Goal: Task Accomplishment & Management: Complete application form

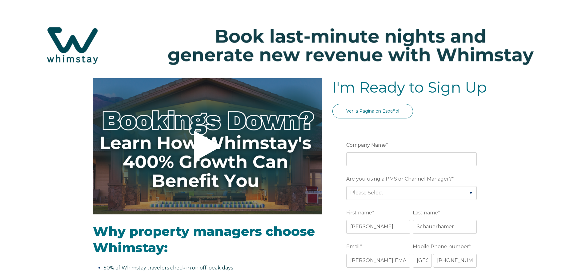
select select "US"
select select "Standard"
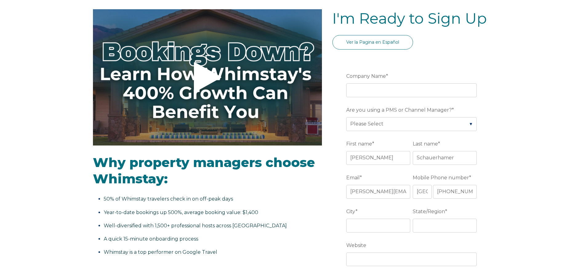
scroll to position [71, 0]
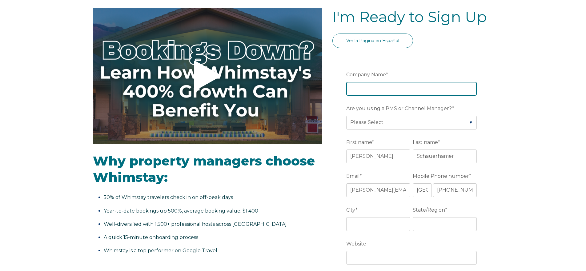
click at [369, 89] on input "Company Name *" at bounding box center [411, 89] width 131 height 14
type input "Love Bird Lodge"
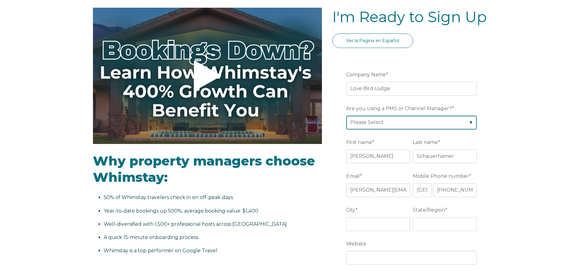
click at [399, 126] on select "Please Select Barefoot BookingPal Boost Brightside CiiRUS Escapia Guesty Hostaw…" at bounding box center [411, 123] width 131 height 14
select select "OwnerRez"
click at [346, 116] on select "Please Select Barefoot BookingPal Boost Brightside CiiRUS Escapia Guesty Hostaw…" at bounding box center [411, 123] width 131 height 14
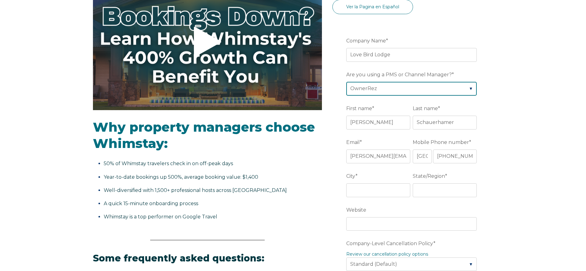
scroll to position [105, 0]
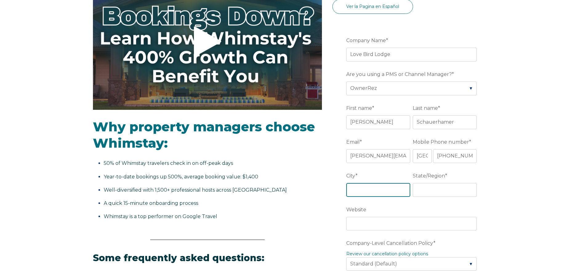
click at [385, 192] on input "City *" at bounding box center [378, 190] width 64 height 14
type input "[GEOGRAPHIC_DATA]"
type input "[US_STATE]"
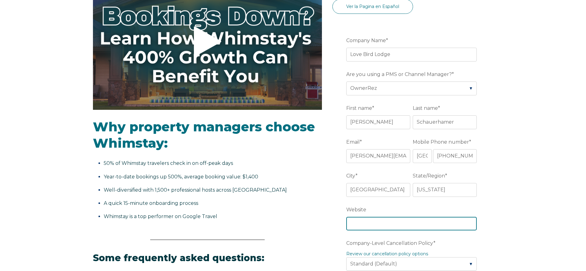
click at [386, 222] on input "Website" at bounding box center [411, 224] width 131 height 14
click at [332, 225] on div "Video player - SSOB Pitch Vid Thumbnail - Click to play video Why property mana…" at bounding box center [293, 255] width 400 height 562
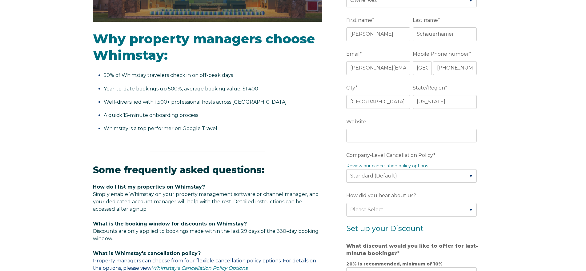
scroll to position [194, 0]
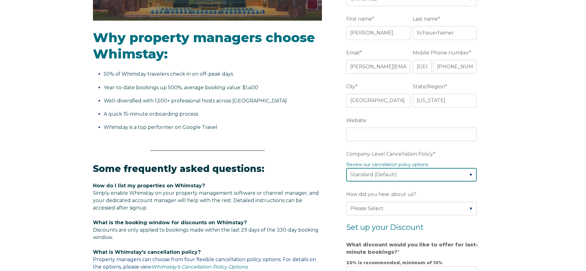
click at [408, 175] on select "Please Select Partial Standard (Default) Moderate Strict" at bounding box center [411, 175] width 131 height 14
select select "Moderate"
click at [346, 168] on select "Please Select Partial Standard (Default) Moderate Strict" at bounding box center [411, 175] width 131 height 14
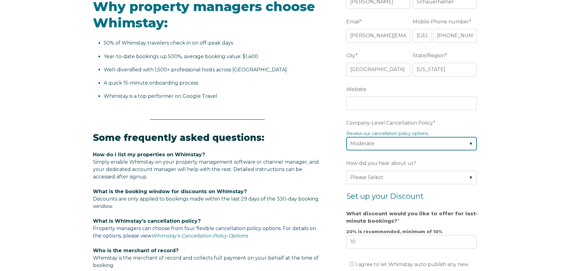
scroll to position [229, 0]
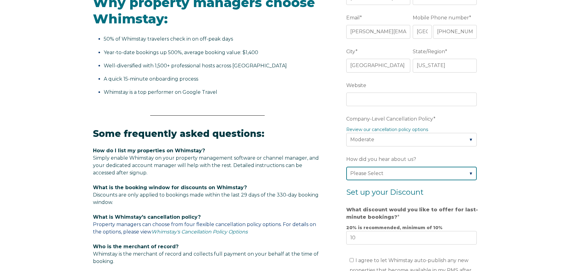
click at [399, 174] on select "Please Select Found Whimstay through a Google search Direct outreach from a Whi…" at bounding box center [411, 174] width 131 height 14
select select "Other"
click at [346, 167] on select "Please Select Found Whimstay through a Google search Direct outreach from a Whi…" at bounding box center [411, 174] width 131 height 14
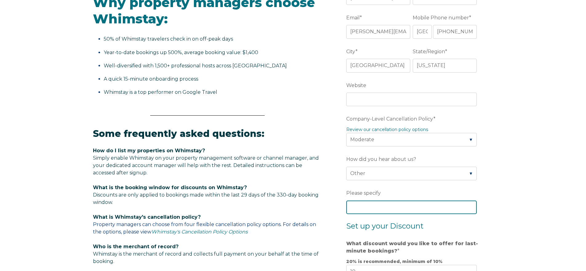
click at [373, 210] on input "Please specify" at bounding box center [411, 208] width 131 height 14
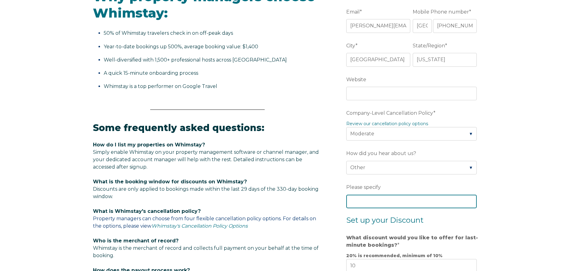
click at [383, 205] on input "Please specify" at bounding box center [411, 202] width 131 height 14
type input "OwnerRez"
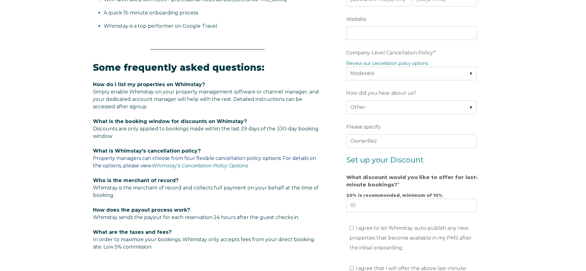
scroll to position [296, 0]
click at [371, 208] on input "10" at bounding box center [411, 206] width 131 height 14
click at [470, 203] on input "11" at bounding box center [411, 206] width 131 height 14
click at [470, 203] on input "12" at bounding box center [411, 206] width 131 height 14
click at [470, 202] on input "13" at bounding box center [411, 206] width 131 height 14
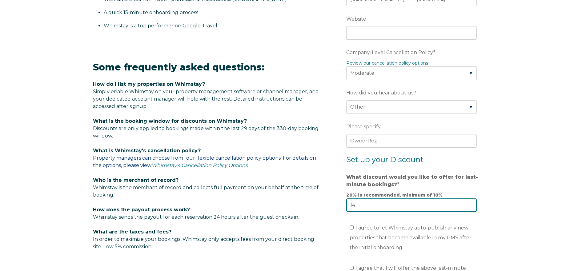
click at [470, 202] on input "14" at bounding box center [411, 206] width 131 height 14
click at [470, 202] on input "15" at bounding box center [411, 206] width 131 height 14
click at [470, 202] on input "16" at bounding box center [411, 206] width 131 height 14
click at [470, 202] on input "17" at bounding box center [411, 206] width 131 height 14
click at [470, 202] on input "18" at bounding box center [411, 206] width 131 height 14
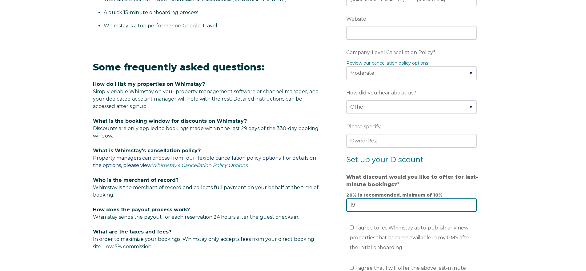
click at [470, 202] on input "19" at bounding box center [411, 206] width 131 height 14
type input "20"
click at [470, 202] on input "20" at bounding box center [411, 206] width 131 height 14
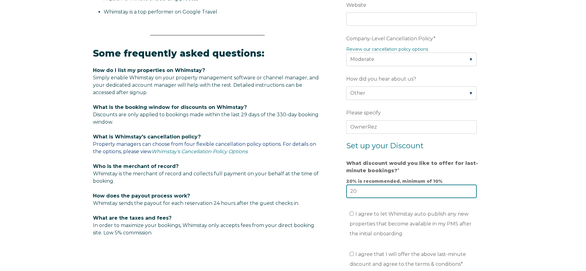
scroll to position [310, 0]
click at [353, 212] on input "I agree to let Whimstay auto-publish any new properties that become available i…" at bounding box center [352, 214] width 4 height 4
checkbox input "true"
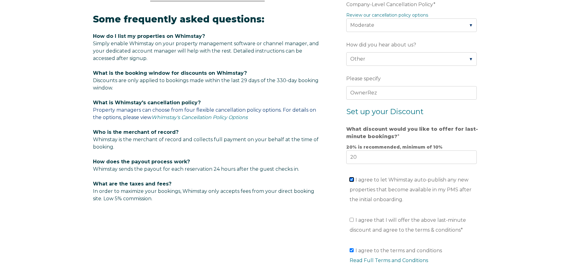
scroll to position [349, 0]
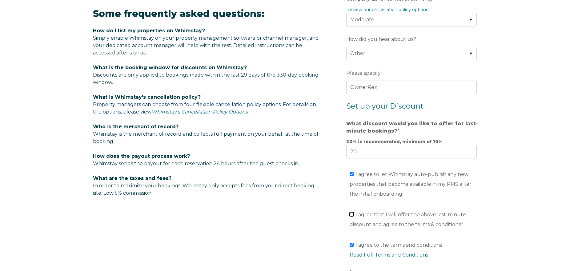
click at [353, 213] on input "I agree that I will offer the above last-minute discount and agree to the terms…" at bounding box center [352, 214] width 4 height 4
checkbox input "true"
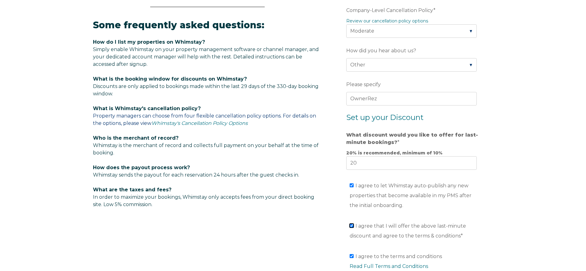
scroll to position [337, 0]
